Goal: Complete application form

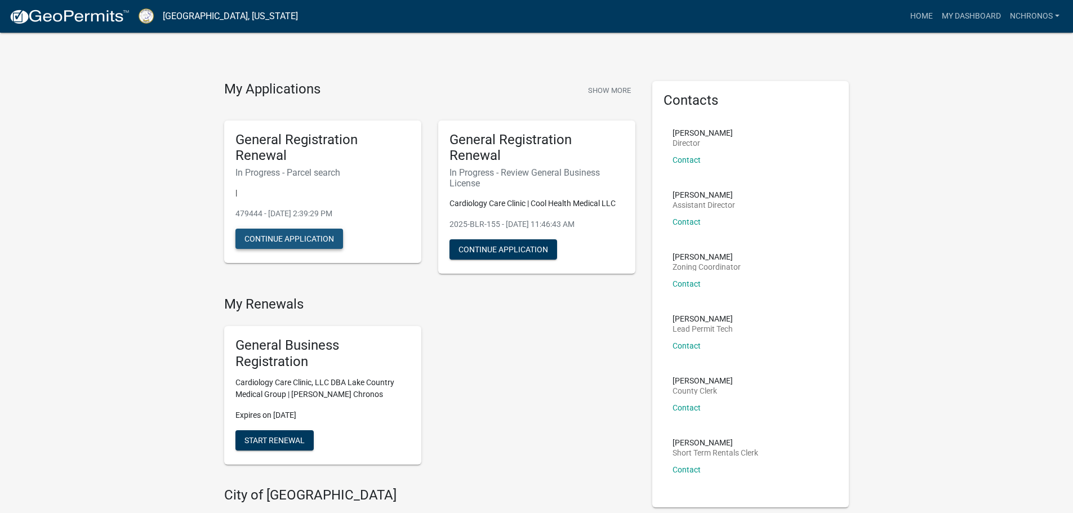
click at [270, 244] on button "Continue Application" at bounding box center [289, 239] width 108 height 20
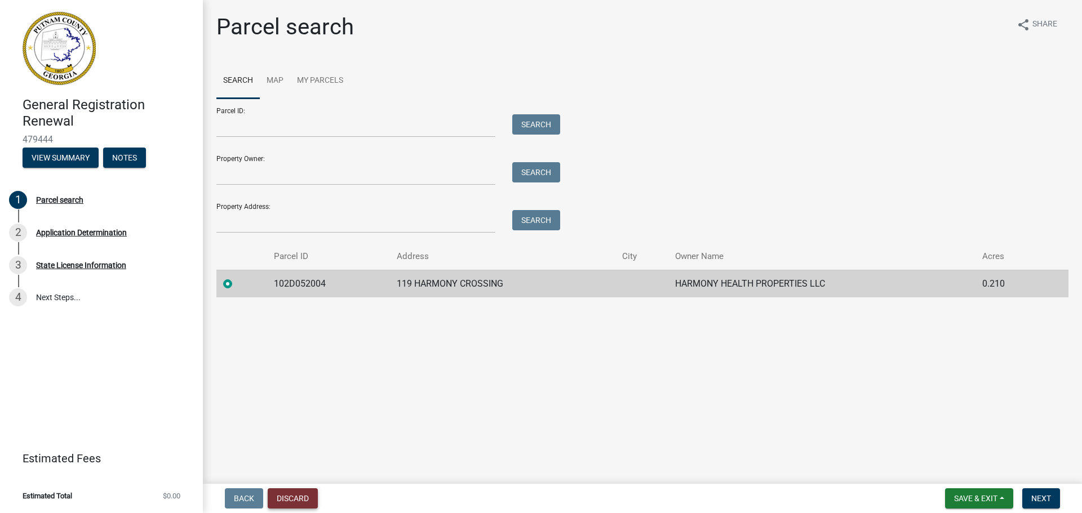
click at [306, 493] on button "Discard" at bounding box center [293, 498] width 50 height 20
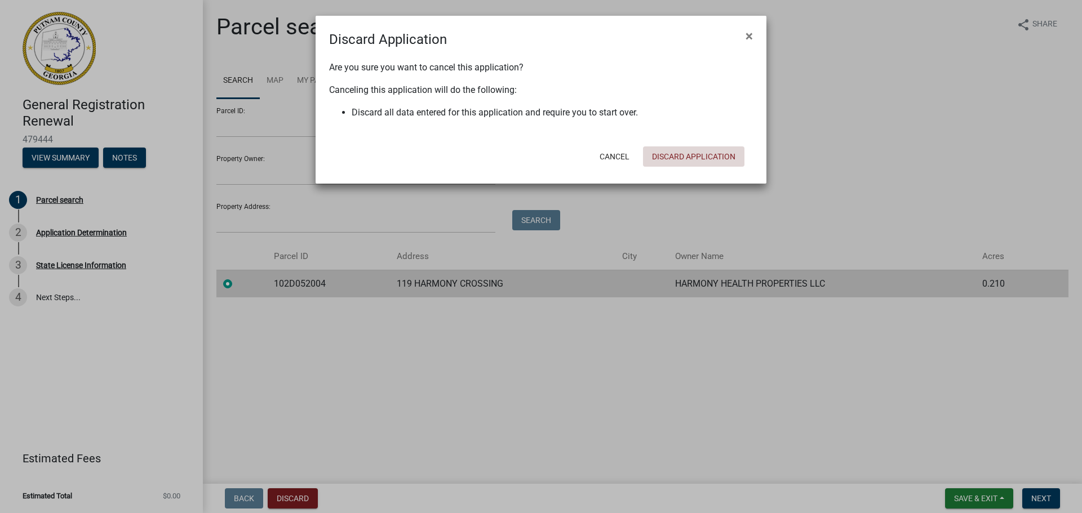
click at [678, 152] on button "Discard Application" at bounding box center [693, 156] width 101 height 20
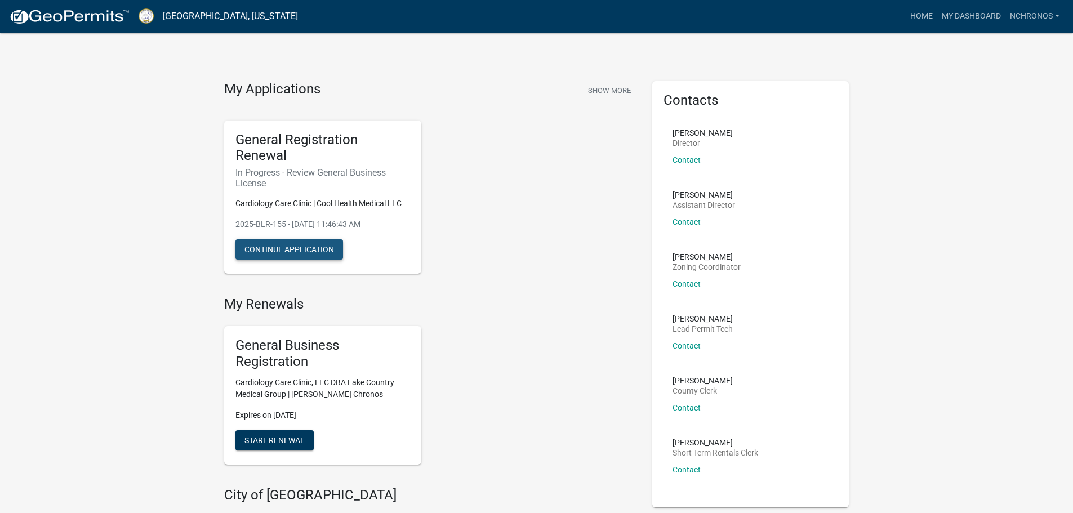
click at [305, 241] on button "Continue Application" at bounding box center [289, 249] width 108 height 20
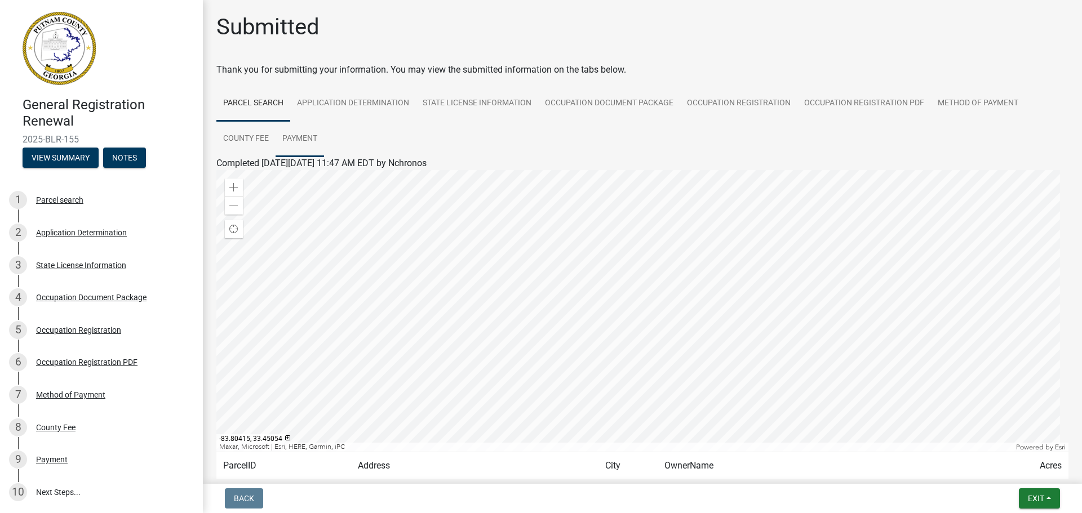
click at [303, 132] on link "Payment" at bounding box center [299, 139] width 48 height 36
